Goal: Task Accomplishment & Management: Manage account settings

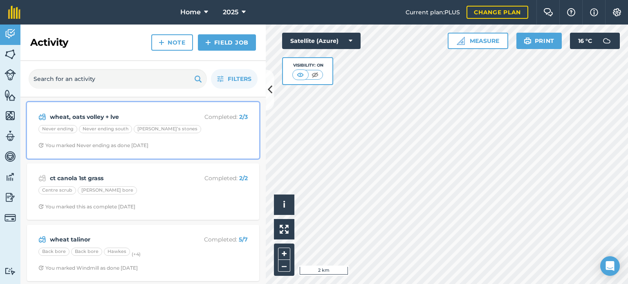
click at [211, 134] on div "Never ending Never ending south Pete’s stones" at bounding box center [142, 130] width 209 height 11
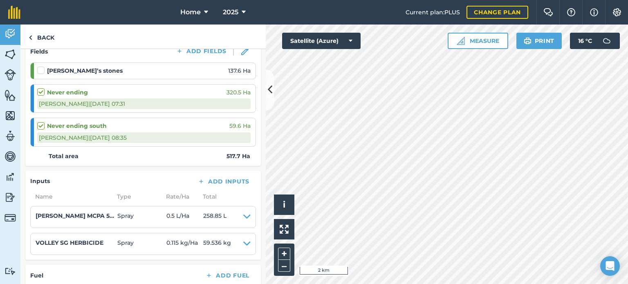
scroll to position [123, 0]
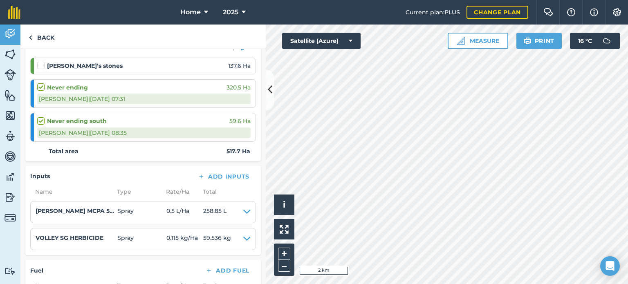
click at [39, 61] on label at bounding box center [42, 61] width 10 height 0
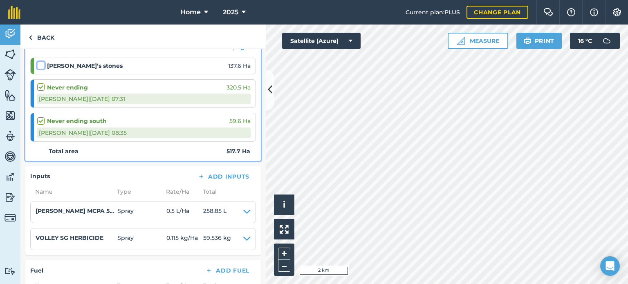
click at [39, 63] on input "checkbox" at bounding box center [39, 63] width 5 height 5
checkbox input "false"
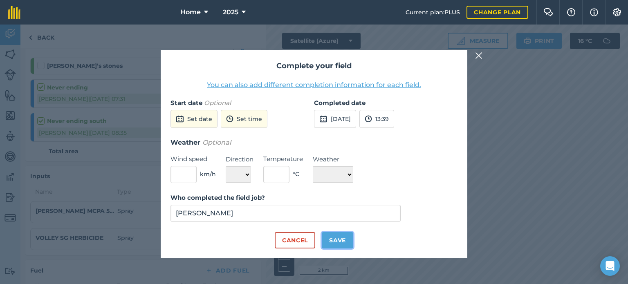
click at [333, 238] on button "Save" at bounding box center [338, 240] width 32 height 16
checkbox input "true"
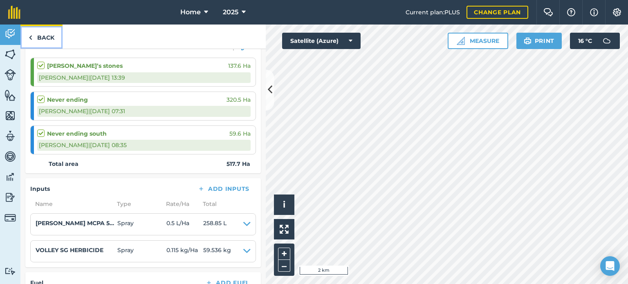
click at [43, 25] on link "Back" at bounding box center [41, 37] width 42 height 24
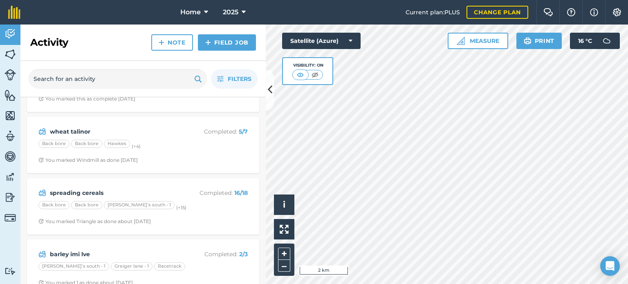
scroll to position [123, 0]
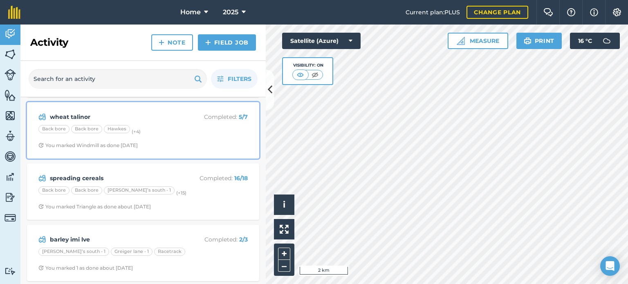
click at [162, 134] on div "Back bore Back bore Hawkes (+ 4 )" at bounding box center [142, 130] width 209 height 11
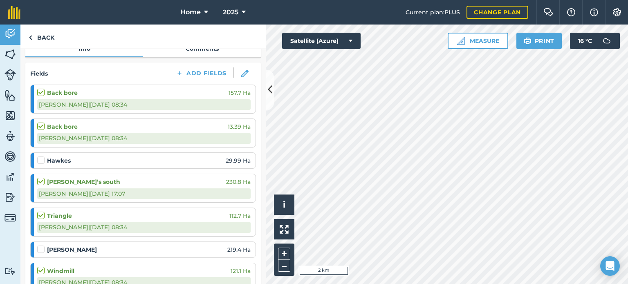
scroll to position [82, 0]
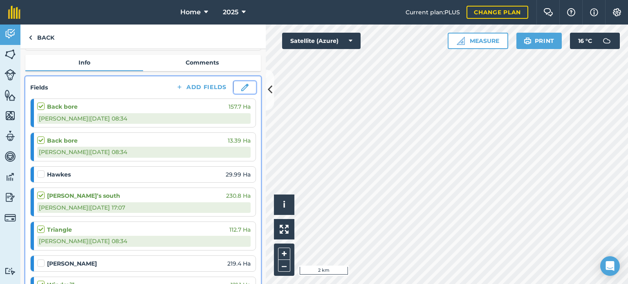
click at [241, 85] on img at bounding box center [244, 87] width 7 height 7
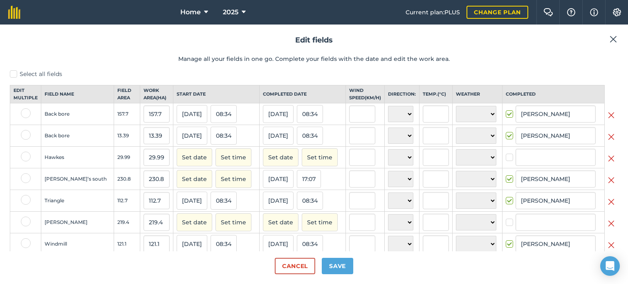
click at [506, 153] on label at bounding box center [511, 153] width 10 height 0
click at [506, 159] on input "checkbox" at bounding box center [508, 155] width 5 height 5
checkbox input "true"
type input "[PERSON_NAME]"
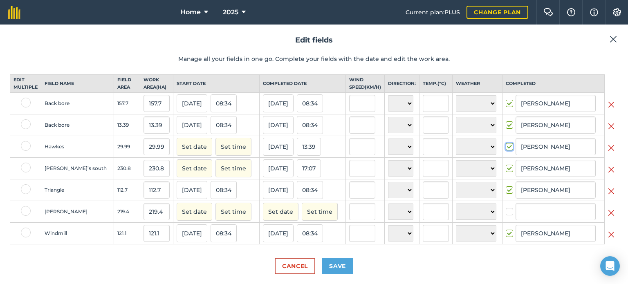
scroll to position [20, 0]
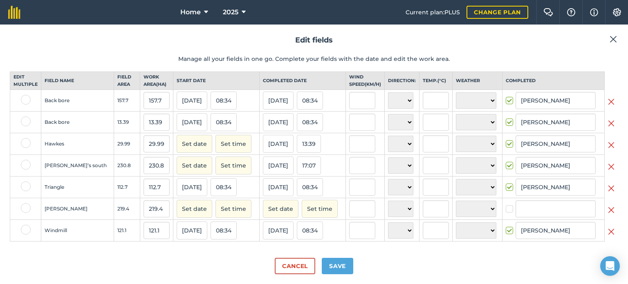
click at [506, 205] on label at bounding box center [511, 205] width 10 height 0
click at [506, 210] on input "checkbox" at bounding box center [508, 207] width 5 height 5
checkbox input "true"
type input "[PERSON_NAME]"
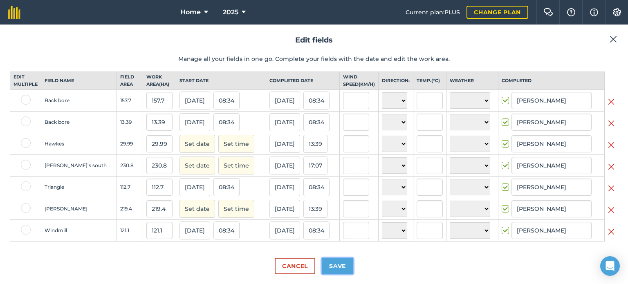
click at [330, 267] on button "Save" at bounding box center [338, 266] width 32 height 16
checkbox input "true"
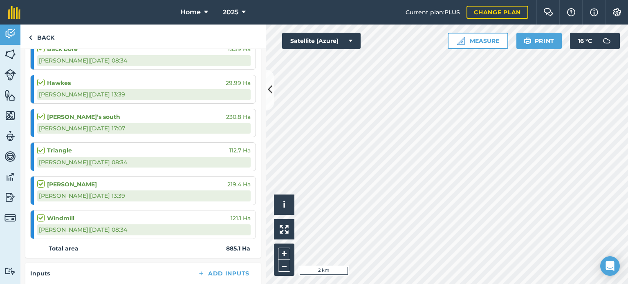
scroll to position [245, 0]
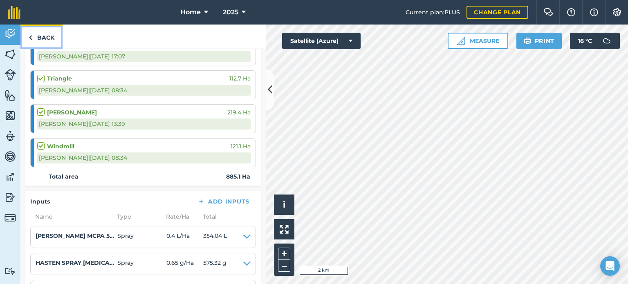
click at [44, 38] on link "Back" at bounding box center [41, 37] width 42 height 24
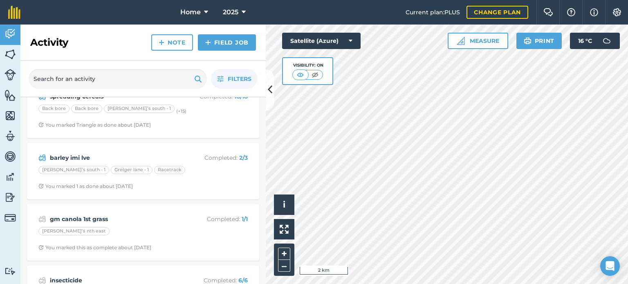
scroll to position [164, 0]
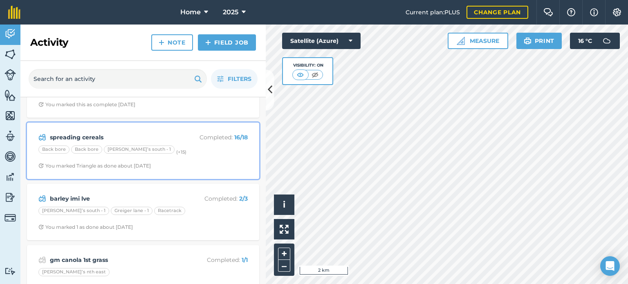
click at [177, 154] on div "Back bore Back bore [PERSON_NAME]’s south - 1 (+ 15 )" at bounding box center [142, 151] width 209 height 11
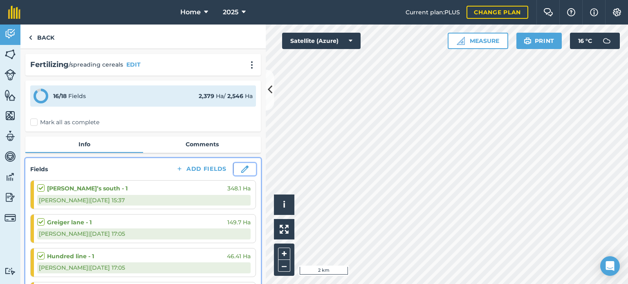
click at [240, 175] on button at bounding box center [245, 169] width 22 height 12
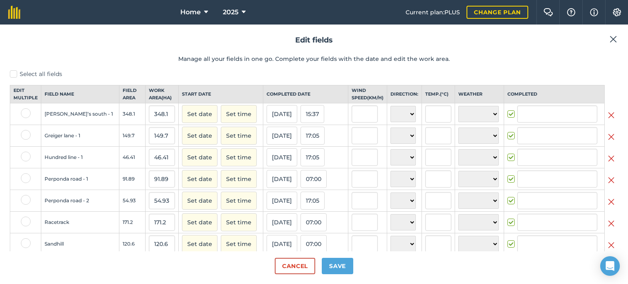
type input "[PERSON_NAME]"
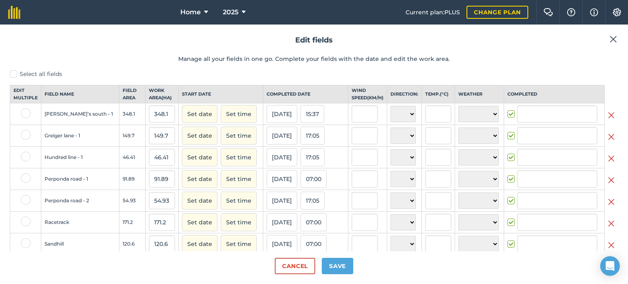
type input "[PERSON_NAME]"
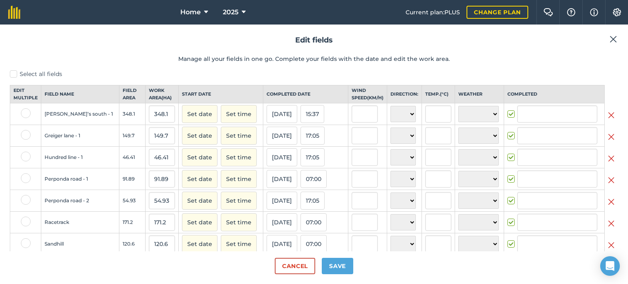
type input "[PERSON_NAME]"
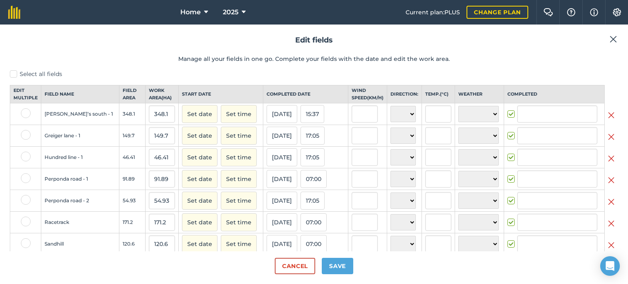
type input "[PERSON_NAME]"
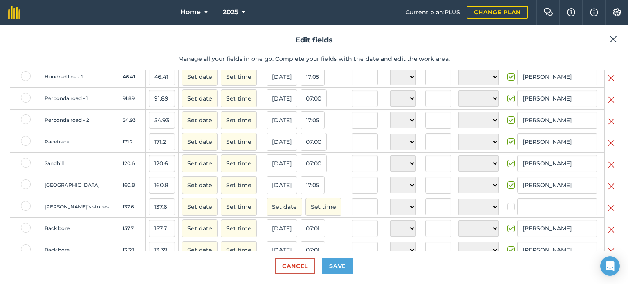
scroll to position [82, 0]
click at [608, 212] on img at bounding box center [611, 207] width 7 height 10
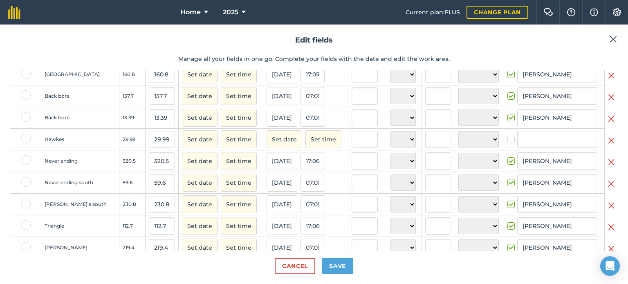
scroll to position [205, 0]
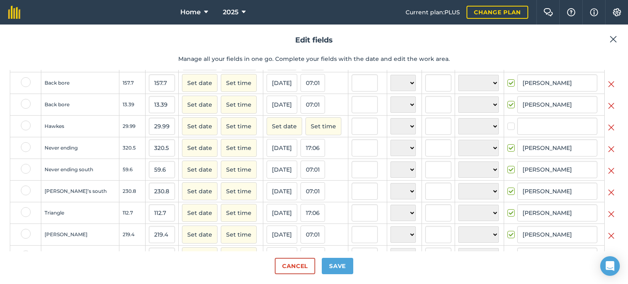
click at [608, 133] on img at bounding box center [611, 128] width 7 height 10
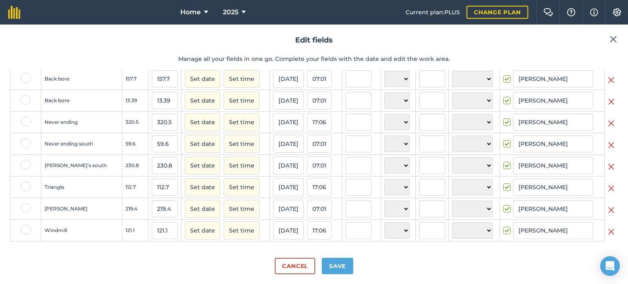
scroll to position [214, 0]
click at [340, 264] on button "Save" at bounding box center [338, 266] width 32 height 16
checkbox input "true"
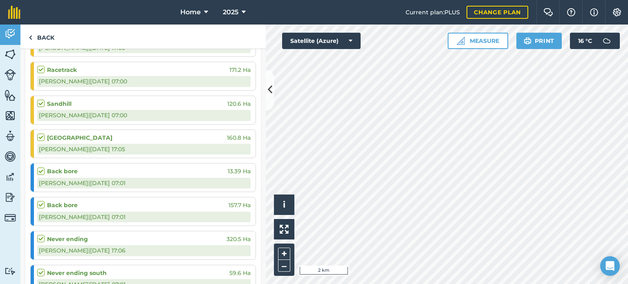
scroll to position [327, 0]
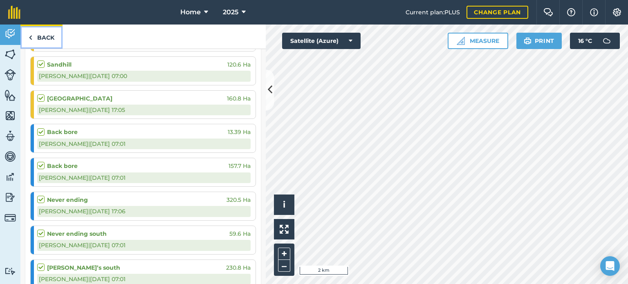
click at [49, 41] on link "Back" at bounding box center [41, 37] width 42 height 24
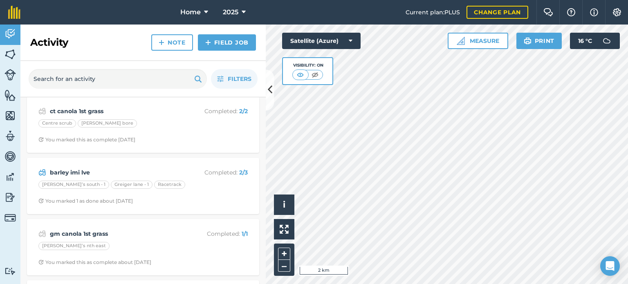
scroll to position [205, 0]
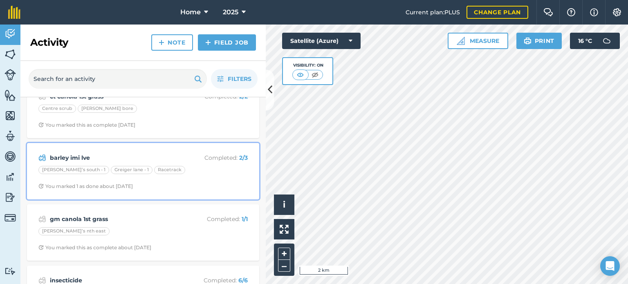
click at [191, 173] on div "[PERSON_NAME]’s south - 1 [GEOGRAPHIC_DATA] - 1 Racetrack" at bounding box center [142, 171] width 209 height 11
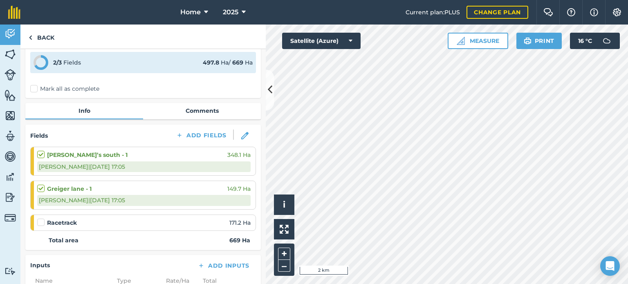
scroll to position [82, 0]
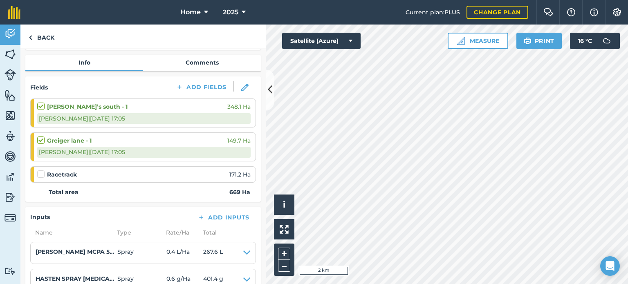
click at [43, 170] on label at bounding box center [42, 170] width 10 height 0
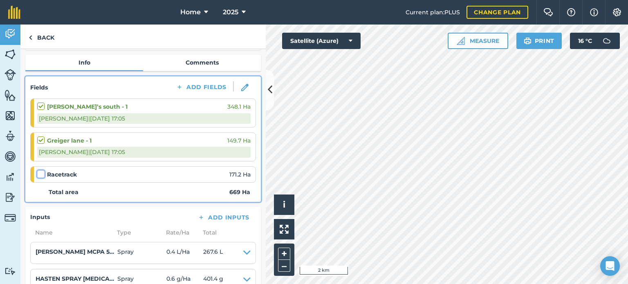
click at [43, 175] on input "checkbox" at bounding box center [39, 172] width 5 height 5
checkbox input "false"
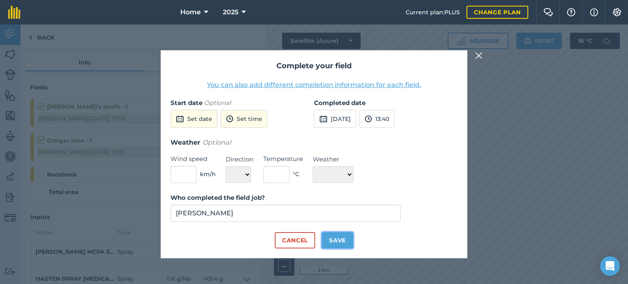
click at [339, 243] on button "Save" at bounding box center [338, 240] width 32 height 16
checkbox input "true"
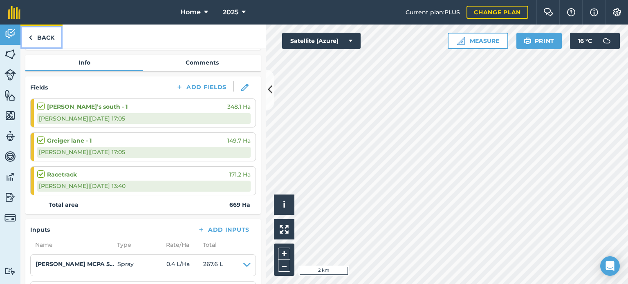
click at [42, 31] on link "Back" at bounding box center [41, 37] width 42 height 24
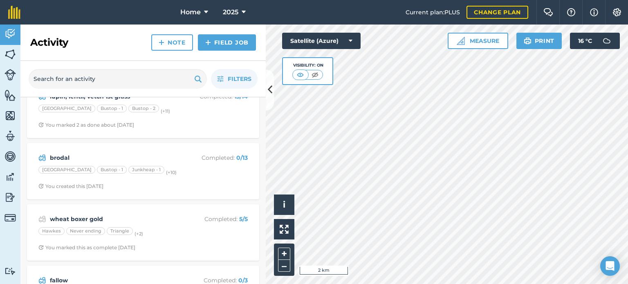
scroll to position [409, 0]
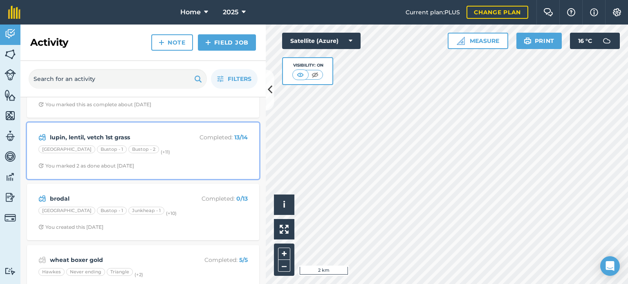
click at [165, 160] on div "lupin, lentil, vetch 1st grass Completed : 13 / 14 [GEOGRAPHIC_DATA] Bustop - 1…" at bounding box center [143, 151] width 223 height 47
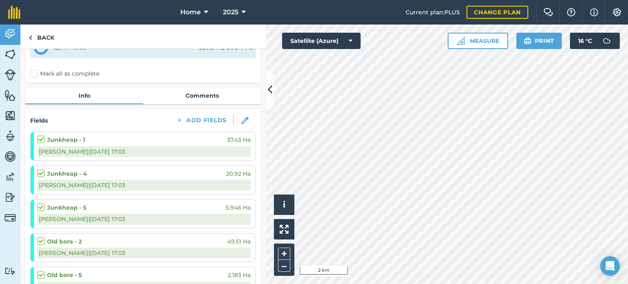
scroll to position [41, 0]
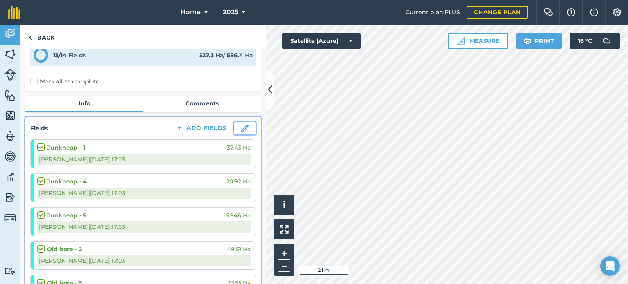
click at [243, 127] on button at bounding box center [245, 128] width 22 height 12
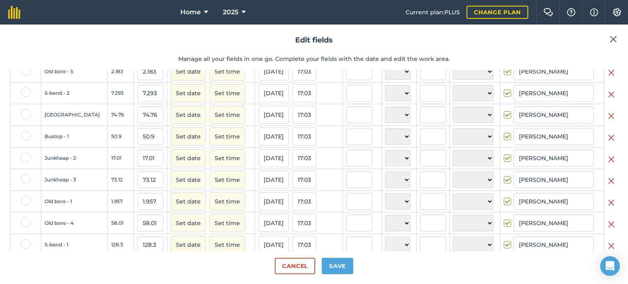
scroll to position [171, 0]
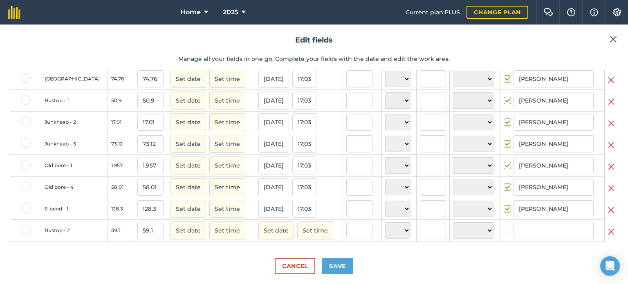
click at [608, 234] on img at bounding box center [611, 232] width 7 height 10
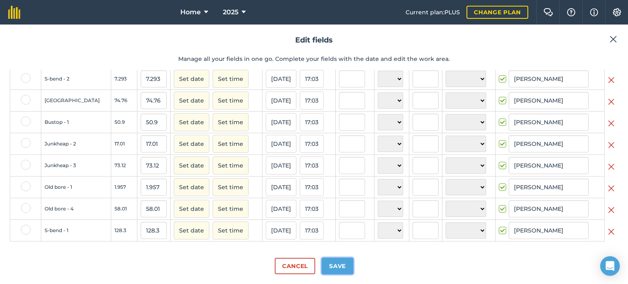
click at [344, 268] on button "Save" at bounding box center [338, 266] width 32 height 16
checkbox input "true"
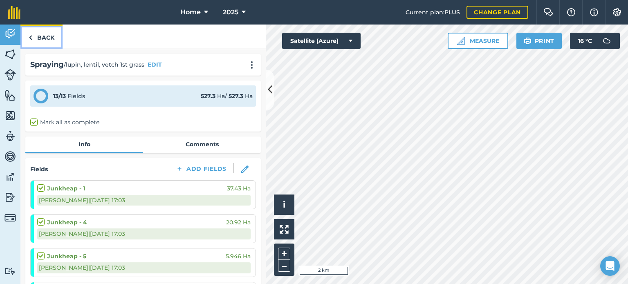
click at [36, 39] on link "Back" at bounding box center [41, 37] width 42 height 24
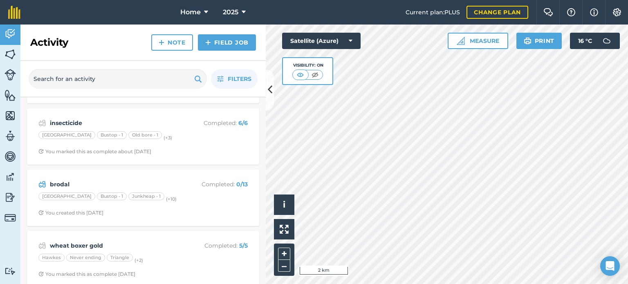
scroll to position [450, 0]
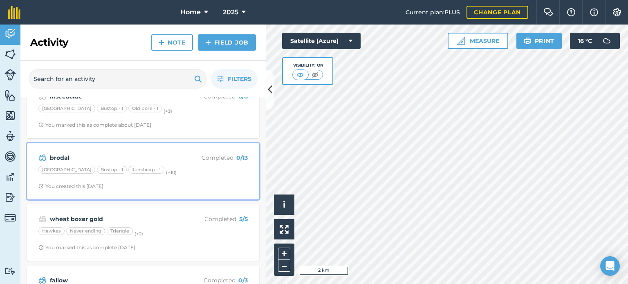
click at [198, 179] on div "brodal Completed : 0 / 13 Bowhill road Bustop - 1 Junkheap - 1 (+ 10 ) You crea…" at bounding box center [143, 171] width 223 height 47
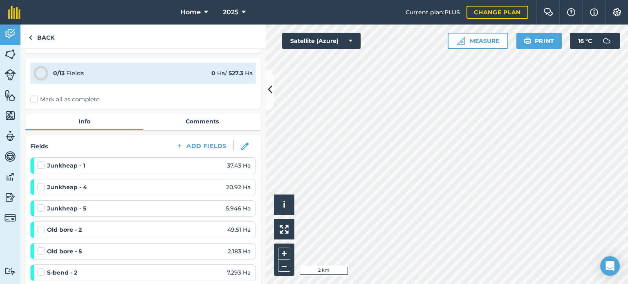
scroll to position [41, 0]
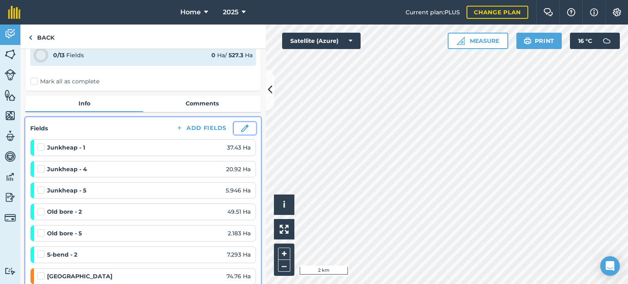
click at [241, 130] on img at bounding box center [244, 128] width 7 height 7
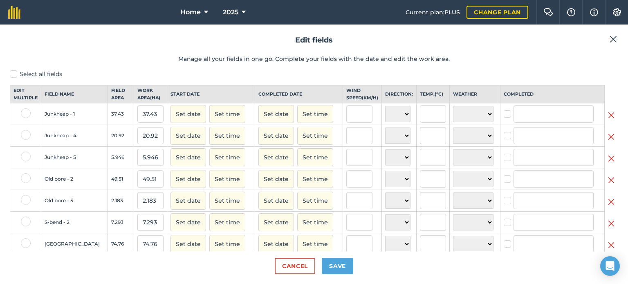
click at [504, 110] on label at bounding box center [509, 110] width 10 height 0
click at [504, 115] on input "checkbox" at bounding box center [506, 112] width 5 height 5
checkbox input "true"
type input "[PERSON_NAME]"
click at [504, 132] on label at bounding box center [509, 132] width 10 height 0
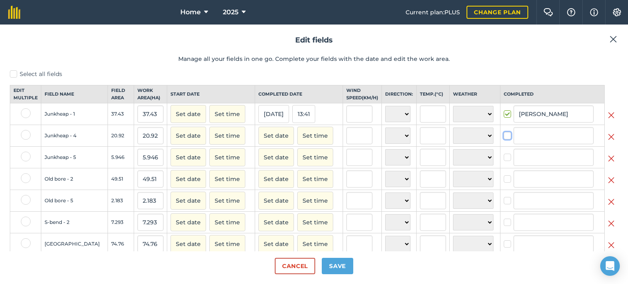
click at [504, 137] on input "checkbox" at bounding box center [506, 134] width 5 height 5
checkbox input "true"
type input "[PERSON_NAME]"
click at [504, 153] on label at bounding box center [509, 153] width 10 height 0
click at [504, 159] on input "checkbox" at bounding box center [506, 155] width 5 height 5
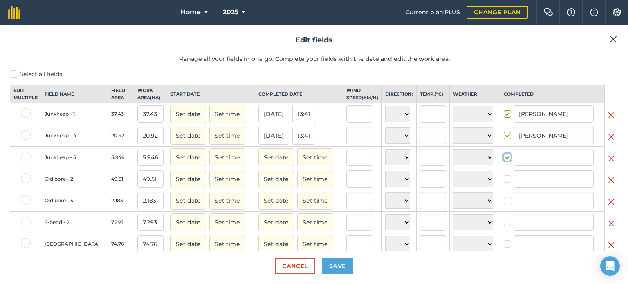
checkbox input "true"
type input "[PERSON_NAME]"
click at [504, 175] on label at bounding box center [509, 175] width 10 height 0
click at [504, 180] on input "checkbox" at bounding box center [506, 177] width 5 height 5
checkbox input "true"
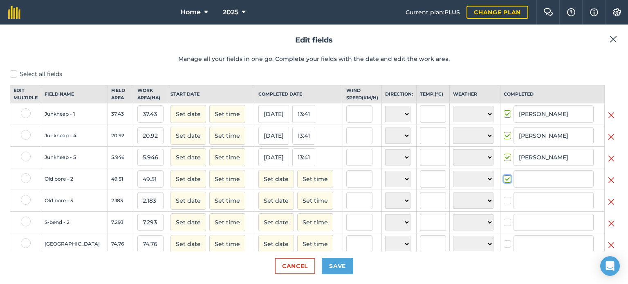
type input "[PERSON_NAME]"
click at [504, 197] on label at bounding box center [509, 197] width 10 height 0
click at [504, 202] on input "checkbox" at bounding box center [506, 199] width 5 height 5
checkbox input "true"
type input "[PERSON_NAME]"
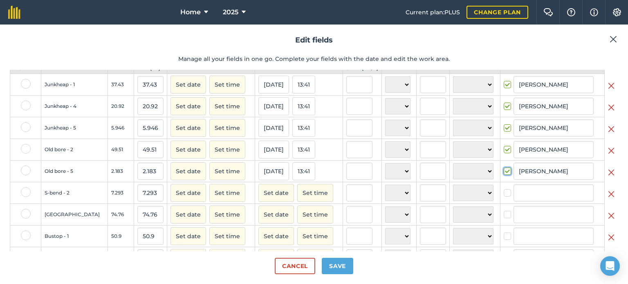
scroll to position [82, 0]
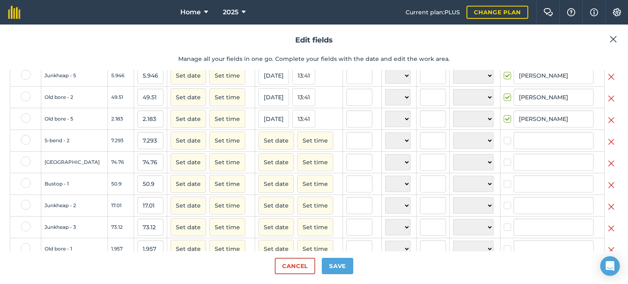
click at [504, 137] on label at bounding box center [509, 137] width 10 height 0
click at [504, 142] on input "checkbox" at bounding box center [506, 139] width 5 height 5
checkbox input "true"
type input "[PERSON_NAME]"
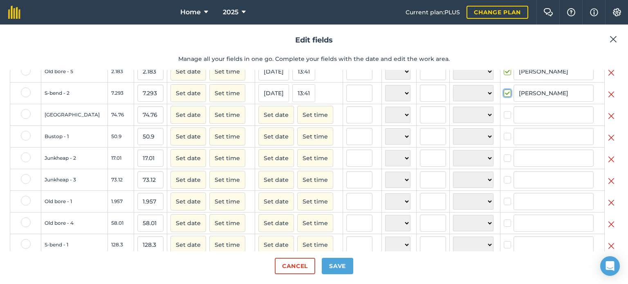
scroll to position [149, 0]
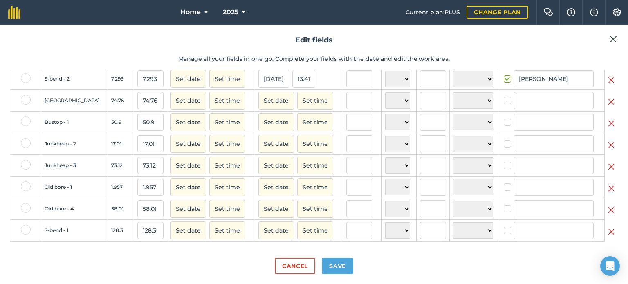
click at [504, 118] on label at bounding box center [509, 118] width 10 height 0
click at [504, 124] on input "checkbox" at bounding box center [506, 120] width 5 height 5
checkbox input "true"
type input "[PERSON_NAME]"
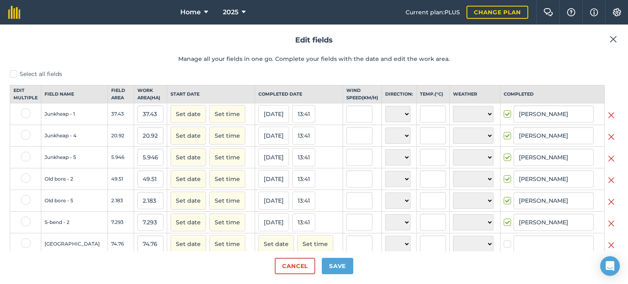
scroll to position [0, 0]
click at [504, 110] on label at bounding box center [509, 110] width 10 height 0
click at [504, 115] on input "checkbox" at bounding box center [506, 112] width 5 height 5
checkbox input "false"
click at [504, 132] on label at bounding box center [509, 132] width 10 height 0
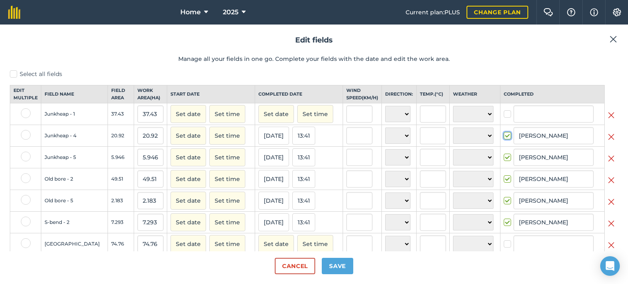
click at [504, 137] on input "checkbox" at bounding box center [506, 134] width 5 height 5
checkbox input "false"
click at [504, 153] on label at bounding box center [509, 153] width 10 height 0
click at [504, 159] on input "checkbox" at bounding box center [506, 155] width 5 height 5
checkbox input "false"
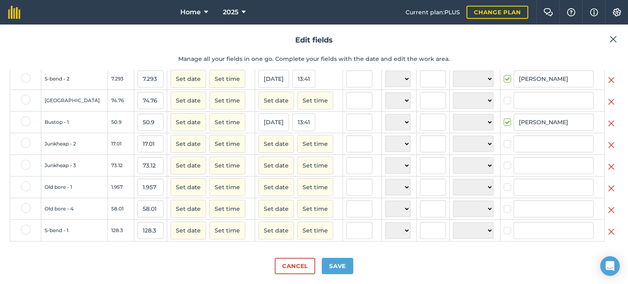
scroll to position [149, 0]
click at [504, 140] on label at bounding box center [509, 140] width 10 height 0
click at [504, 145] on input "checkbox" at bounding box center [506, 142] width 5 height 5
checkbox input "true"
type input "[PERSON_NAME]"
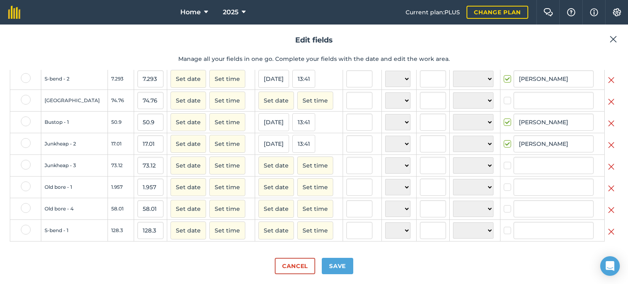
click at [504, 162] on label at bounding box center [509, 162] width 10 height 0
click at [504, 166] on input "checkbox" at bounding box center [506, 164] width 5 height 5
checkbox input "true"
type input "[PERSON_NAME]"
click at [504, 183] on label at bounding box center [509, 183] width 10 height 0
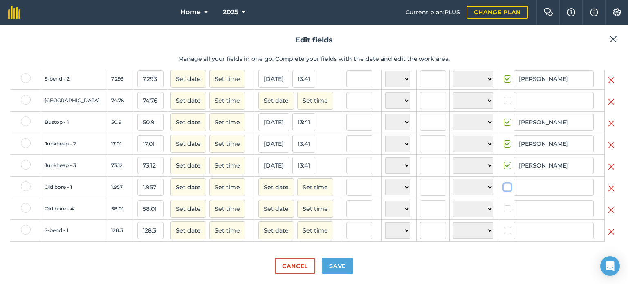
click at [504, 189] on input "checkbox" at bounding box center [506, 185] width 5 height 5
checkbox input "true"
type input "[PERSON_NAME]"
click at [504, 205] on label at bounding box center [509, 205] width 10 height 0
click at [504, 210] on input "checkbox" at bounding box center [506, 207] width 5 height 5
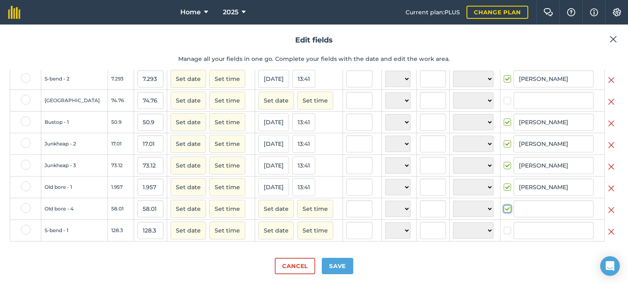
checkbox input "true"
type input "[PERSON_NAME]"
click at [504, 227] on label at bounding box center [509, 227] width 10 height 0
click at [504, 231] on input "checkbox" at bounding box center [506, 229] width 5 height 5
checkbox input "true"
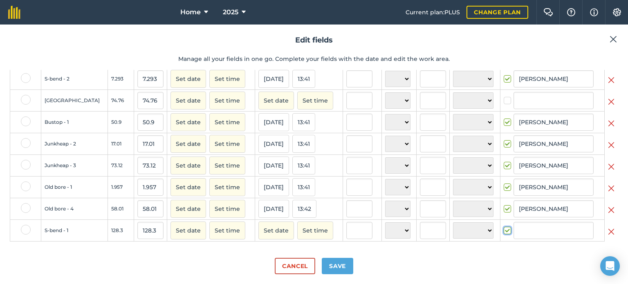
type input "[PERSON_NAME]"
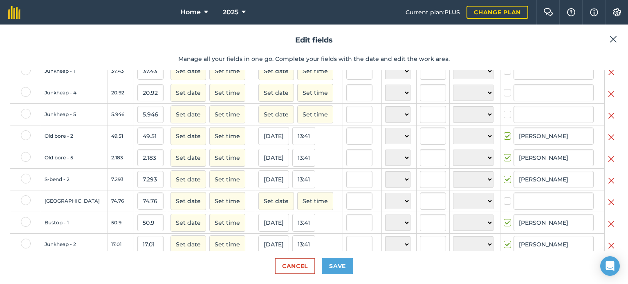
scroll to position [0, 0]
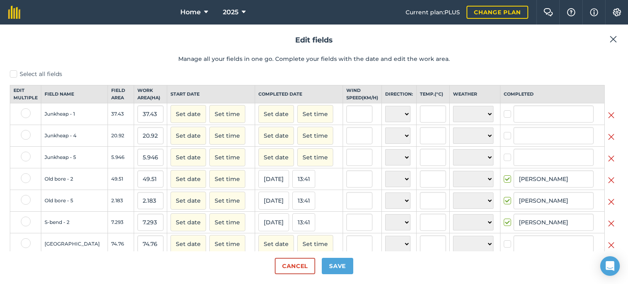
click at [608, 120] on img at bounding box center [611, 115] width 7 height 10
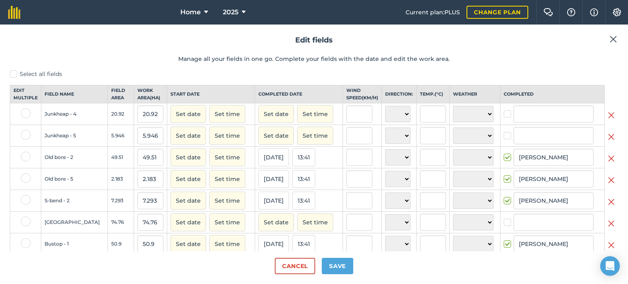
click at [608, 120] on img at bounding box center [611, 115] width 7 height 10
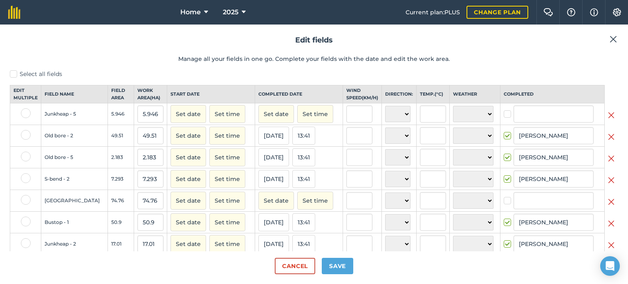
click at [608, 120] on img at bounding box center [611, 115] width 7 height 10
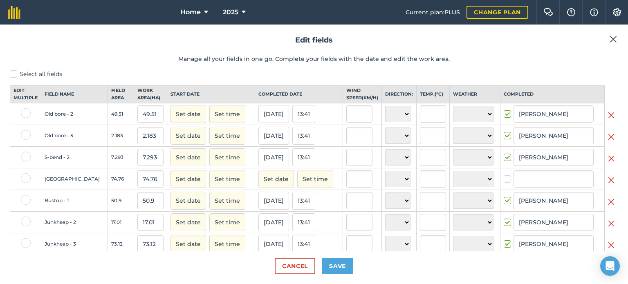
click at [608, 185] on img at bounding box center [611, 181] width 7 height 10
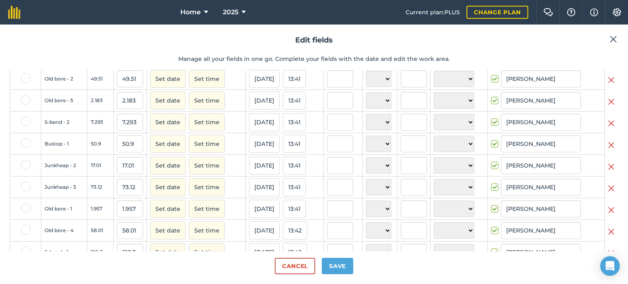
scroll to position [63, 0]
click at [338, 264] on button "Save" at bounding box center [338, 266] width 32 height 16
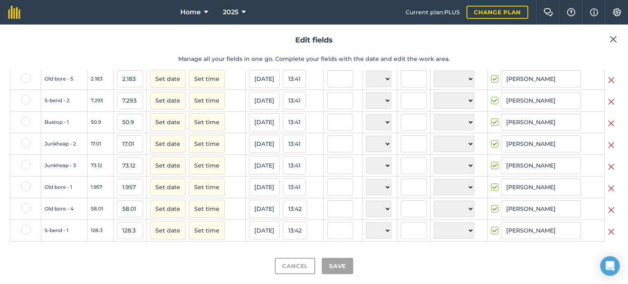
checkbox input "true"
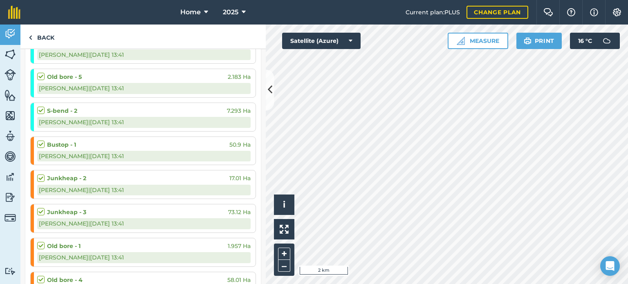
scroll to position [164, 0]
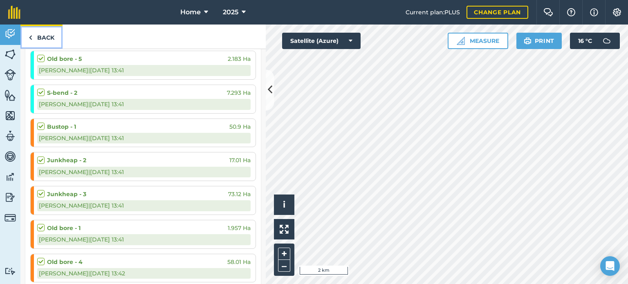
click at [32, 33] on img at bounding box center [31, 38] width 4 height 10
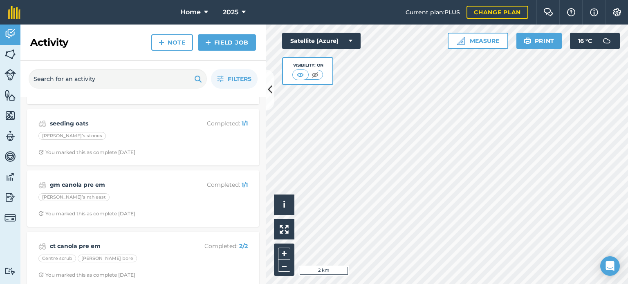
scroll to position [1531, 0]
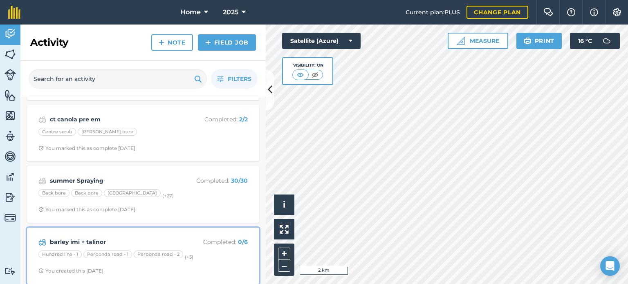
click at [200, 238] on p "Completed : 0 / 6" at bounding box center [215, 242] width 65 height 9
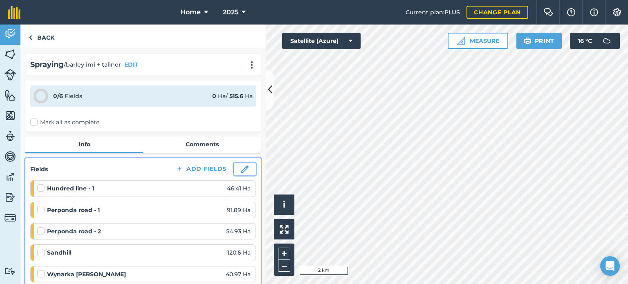
click at [241, 169] on img at bounding box center [244, 169] width 7 height 7
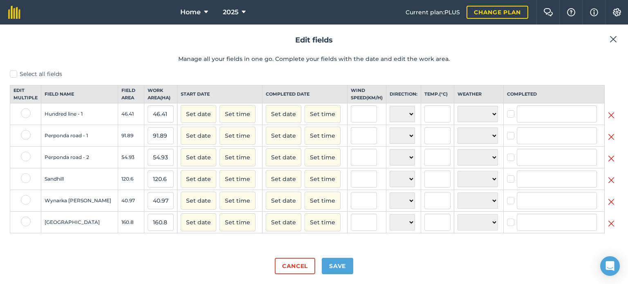
click at [507, 110] on label at bounding box center [512, 110] width 10 height 0
click at [507, 115] on input "checkbox" at bounding box center [509, 112] width 5 height 5
checkbox input "true"
type input "[PERSON_NAME]"
click at [507, 132] on label at bounding box center [512, 132] width 10 height 0
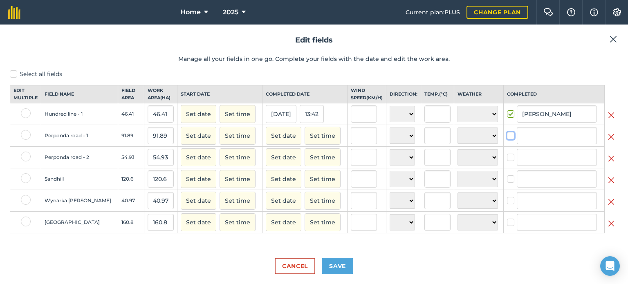
click at [507, 137] on input "checkbox" at bounding box center [509, 134] width 5 height 5
checkbox input "true"
type input "[PERSON_NAME]"
click at [507, 153] on label at bounding box center [512, 153] width 10 height 0
click at [507, 159] on input "checkbox" at bounding box center [509, 155] width 5 height 5
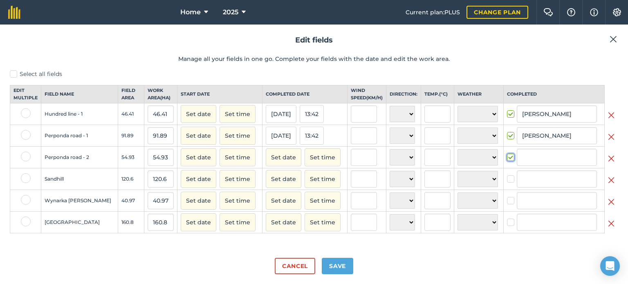
checkbox input "true"
type input "[PERSON_NAME]"
click at [507, 175] on label at bounding box center [512, 175] width 10 height 0
click at [507, 180] on input "checkbox" at bounding box center [509, 177] width 5 height 5
checkbox input "true"
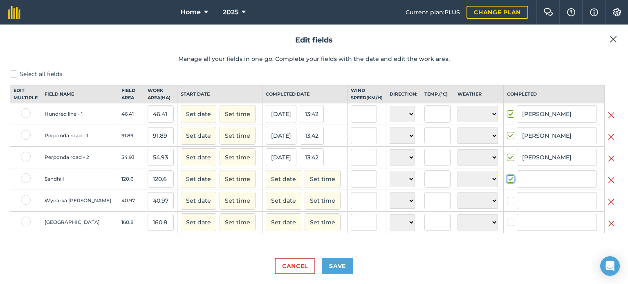
type input "[PERSON_NAME]"
click at [507, 197] on label at bounding box center [512, 197] width 10 height 0
click at [507, 202] on input "checkbox" at bounding box center [509, 199] width 5 height 5
checkbox input "true"
type input "[PERSON_NAME]"
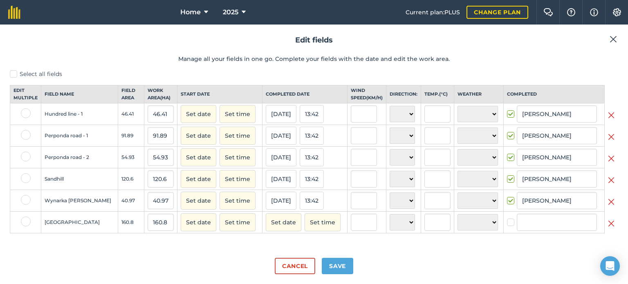
click at [507, 218] on label at bounding box center [512, 218] width 10 height 0
click at [507, 224] on input "checkbox" at bounding box center [509, 220] width 5 height 5
checkbox input "true"
type input "[PERSON_NAME]"
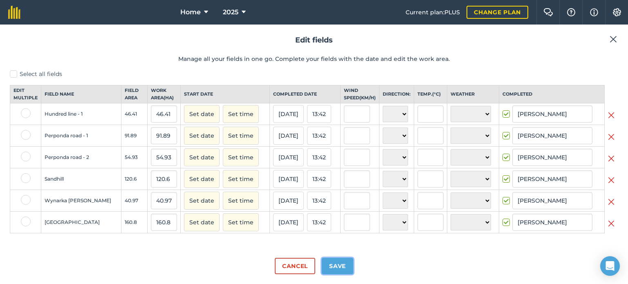
click at [335, 269] on button "Save" at bounding box center [338, 266] width 32 height 16
checkbox input "true"
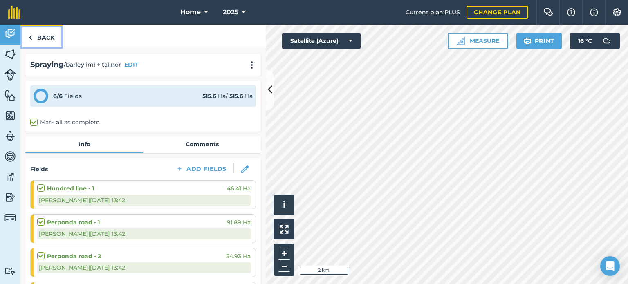
click at [38, 45] on link "Back" at bounding box center [41, 37] width 42 height 24
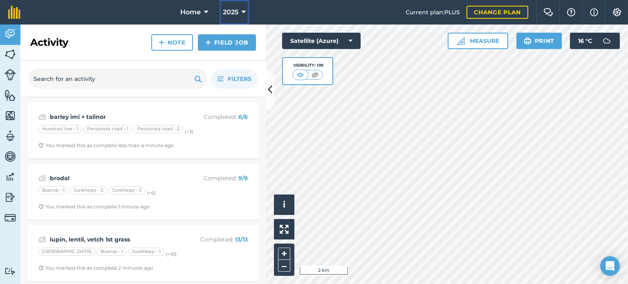
click at [239, 16] on button "2025" at bounding box center [234, 12] width 29 height 25
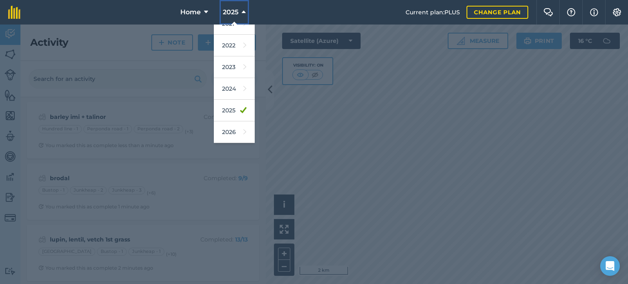
scroll to position [119, 0]
click at [232, 112] on link "2026" at bounding box center [234, 112] width 41 height 22
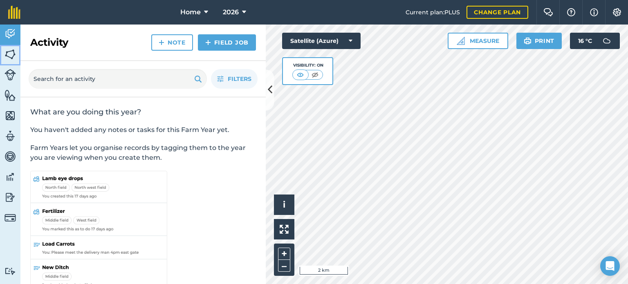
click at [14, 52] on img at bounding box center [10, 54] width 11 height 12
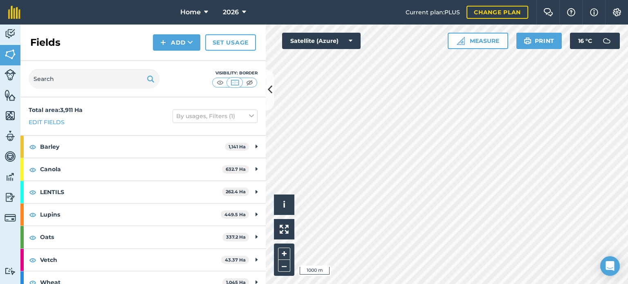
scroll to position [9, 0]
